Goal: Information Seeking & Learning: Learn about a topic

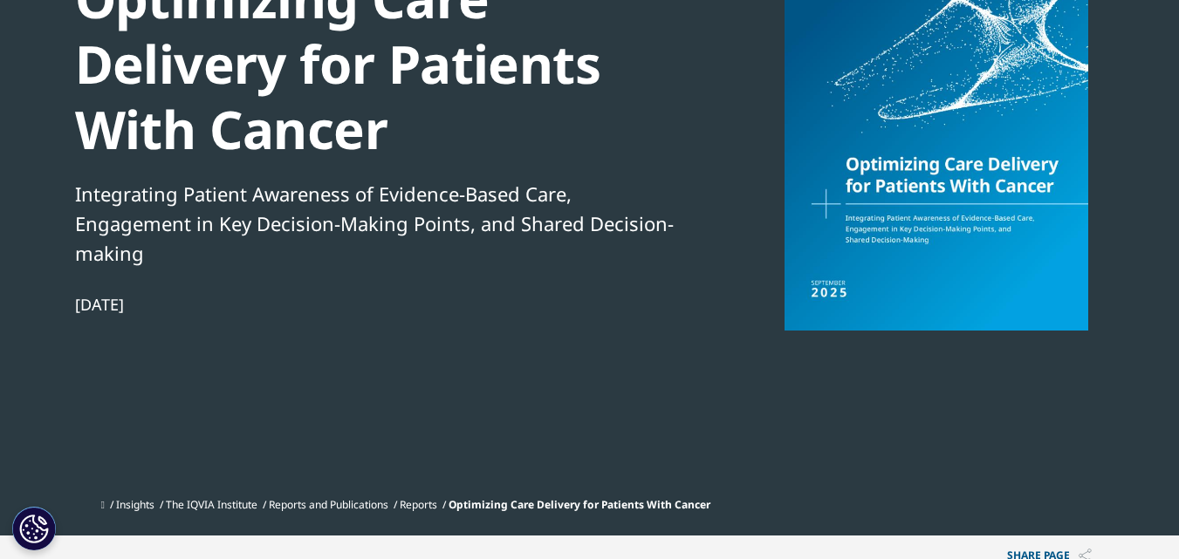
scroll to position [140, 0]
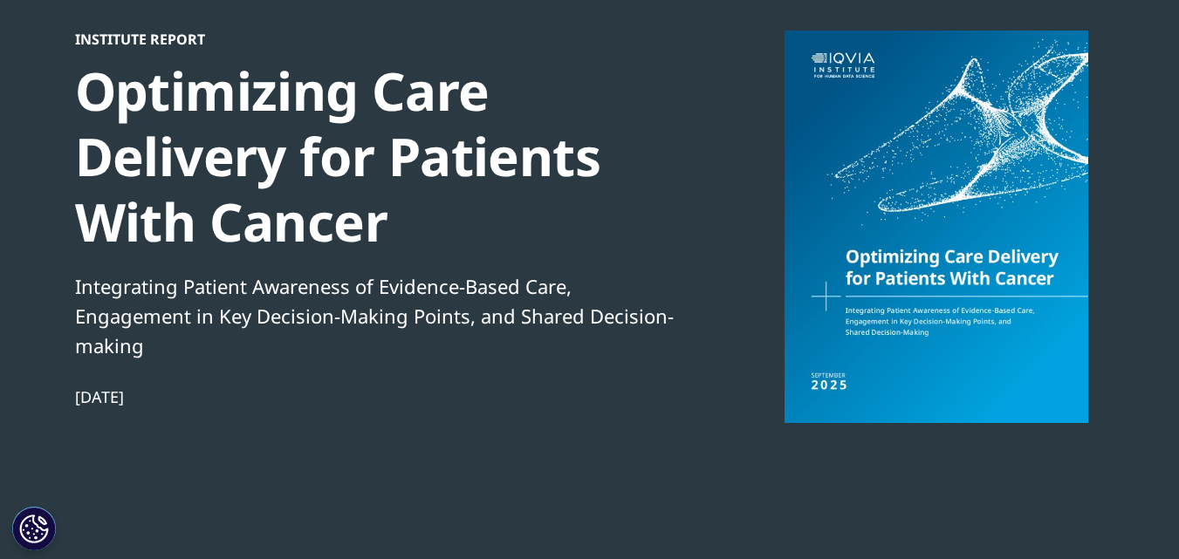
click at [980, 158] on div at bounding box center [936, 227] width 337 height 393
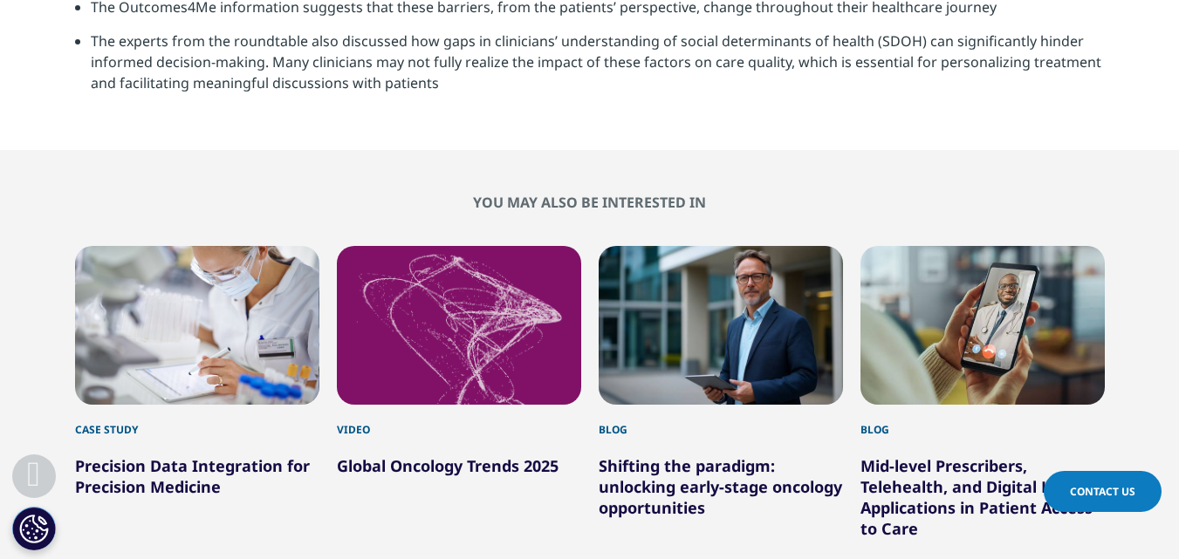
scroll to position [4257, 0]
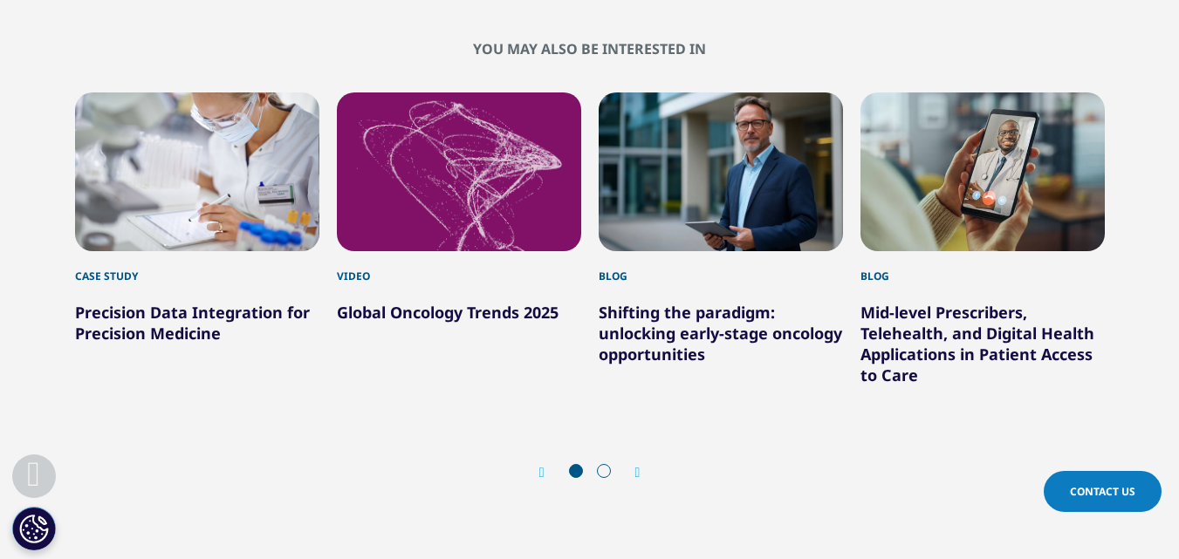
click at [526, 313] on link "Global Oncology Trends 2025" at bounding box center [448, 312] width 222 height 21
click at [503, 225] on div "2 / 6" at bounding box center [459, 171] width 244 height 159
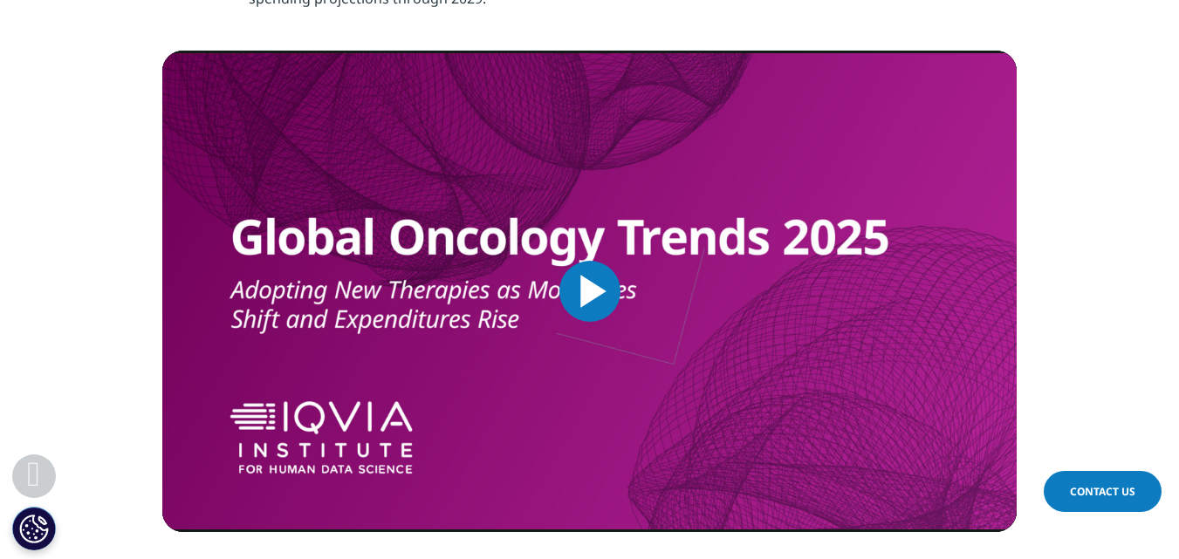
scroll to position [663, 0]
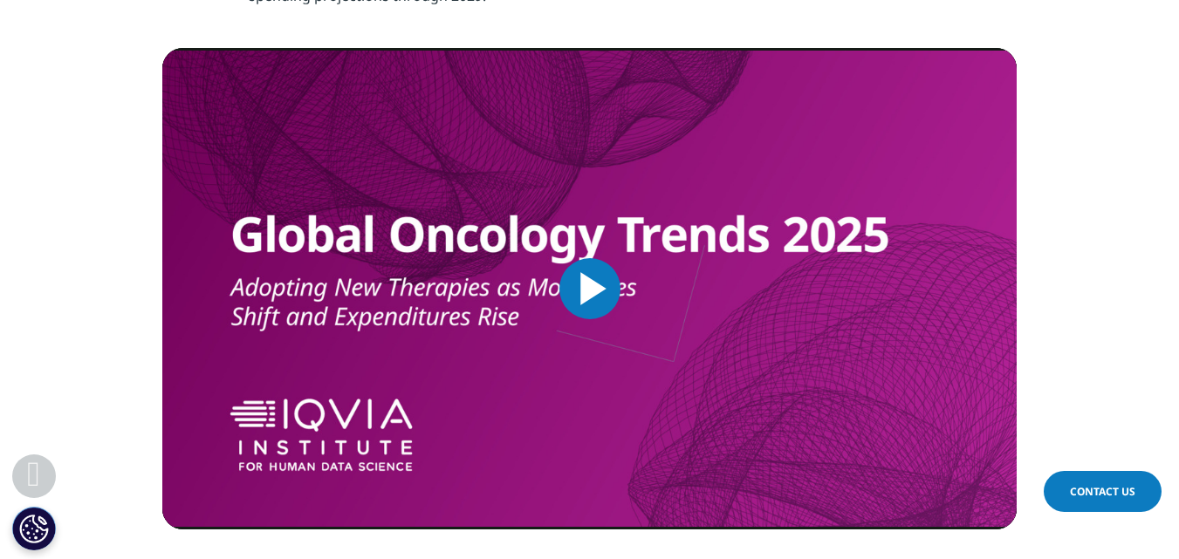
click at [590, 289] on span "Video Player" at bounding box center [590, 289] width 0 height 0
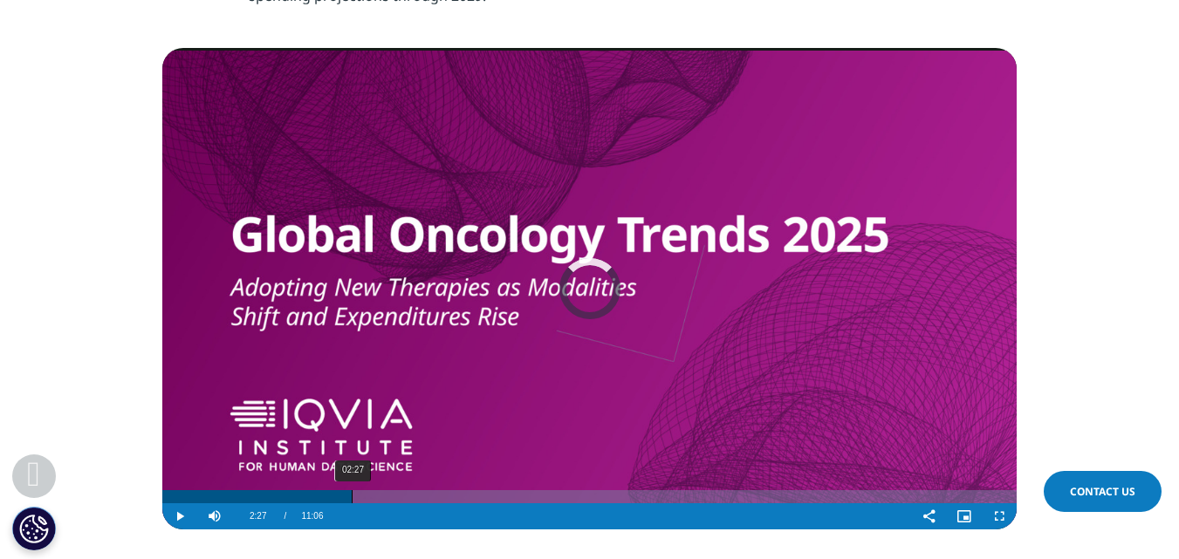
click at [352, 500] on div "02:27" at bounding box center [352, 496] width 1 height 13
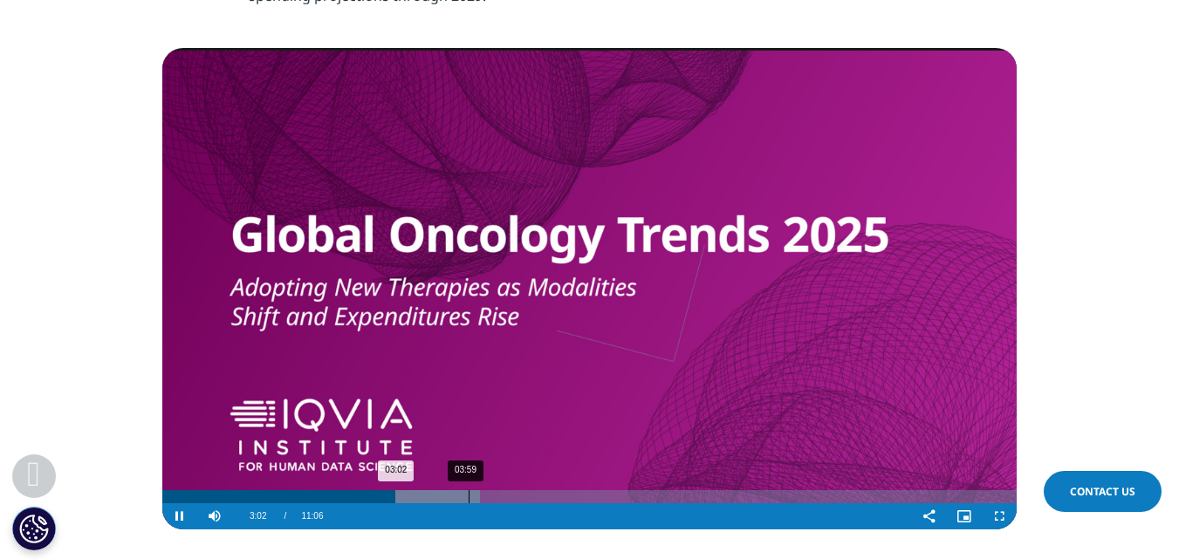
click at [468, 503] on div "03:59" at bounding box center [468, 496] width 1 height 13
click at [561, 498] on div "05:11" at bounding box center [561, 496] width 1 height 13
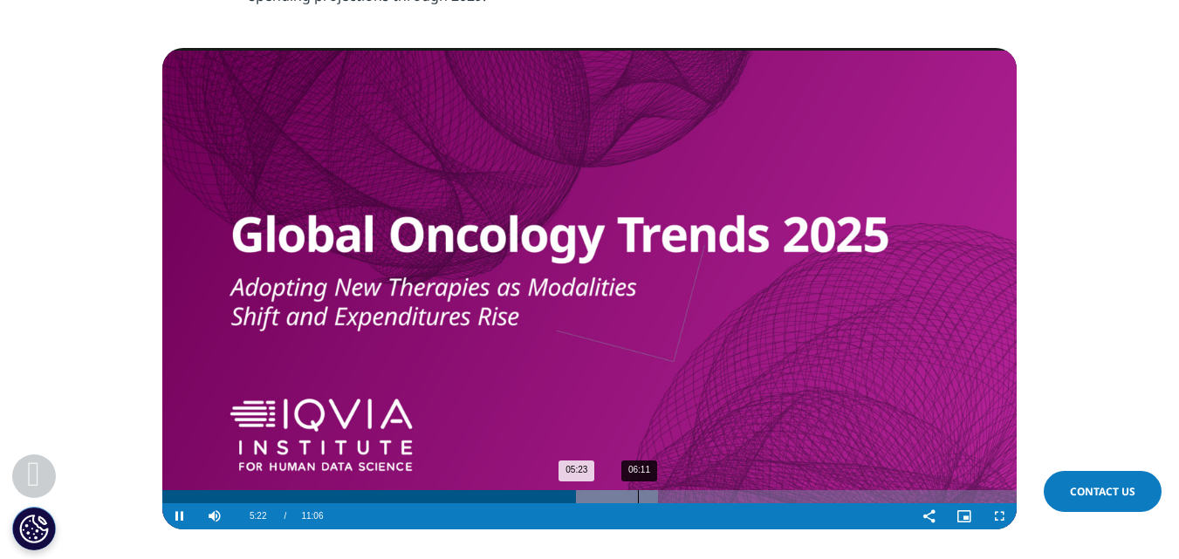
click at [638, 492] on div "06:11" at bounding box center [638, 496] width 1 height 13
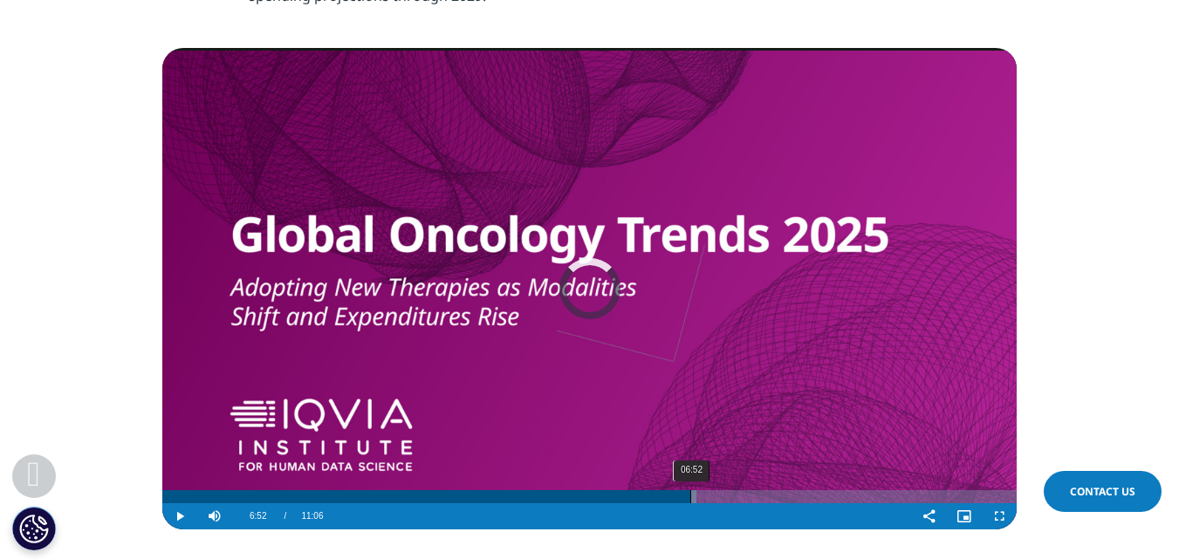
click at [690, 491] on div "06:52" at bounding box center [690, 496] width 1 height 13
click at [750, 492] on div "07:39" at bounding box center [750, 496] width 1 height 13
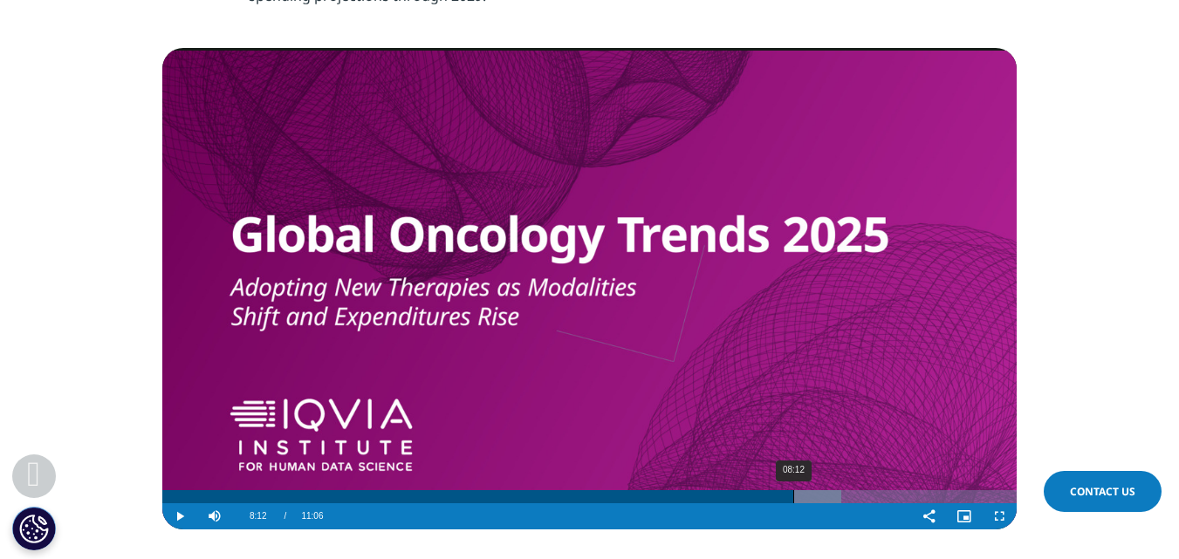
click at [793, 500] on div "08:12" at bounding box center [793, 496] width 1 height 13
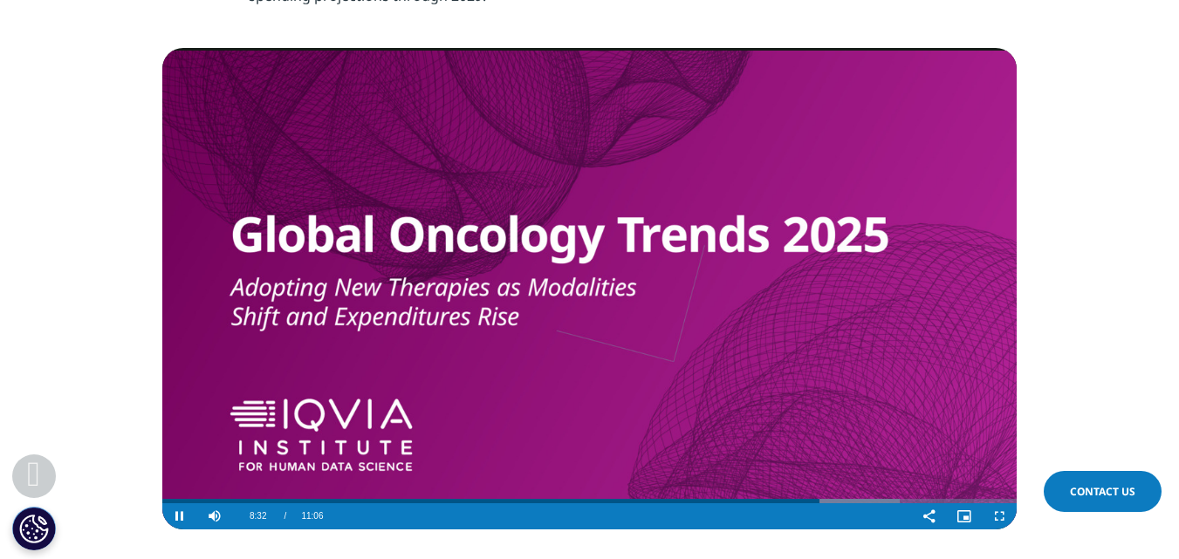
click at [872, 497] on video "Video Player" at bounding box center [589, 289] width 854 height 482
